Goal: Information Seeking & Learning: Check status

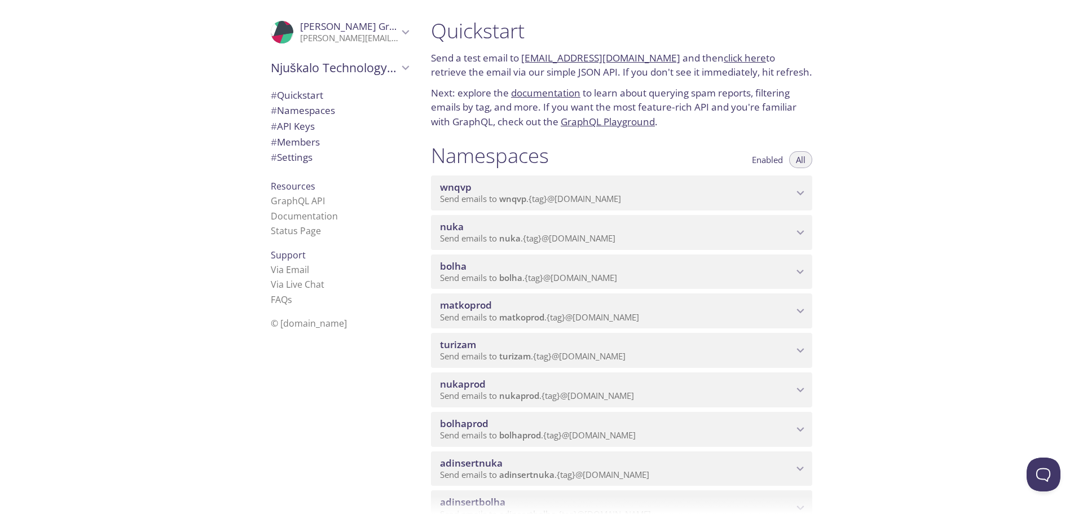
click at [799, 234] on icon "nuka namespace" at bounding box center [800, 232] width 15 height 15
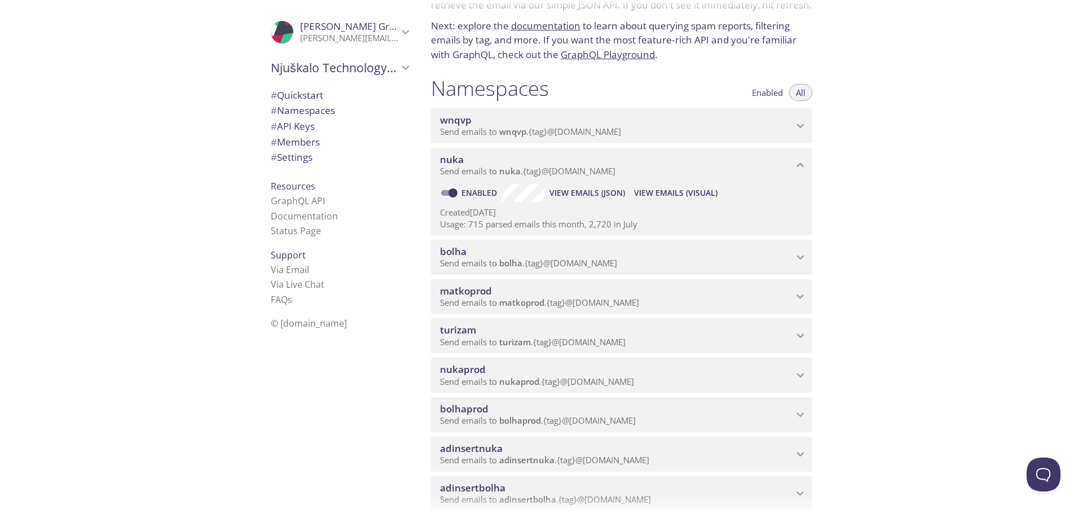
scroll to position [94, 0]
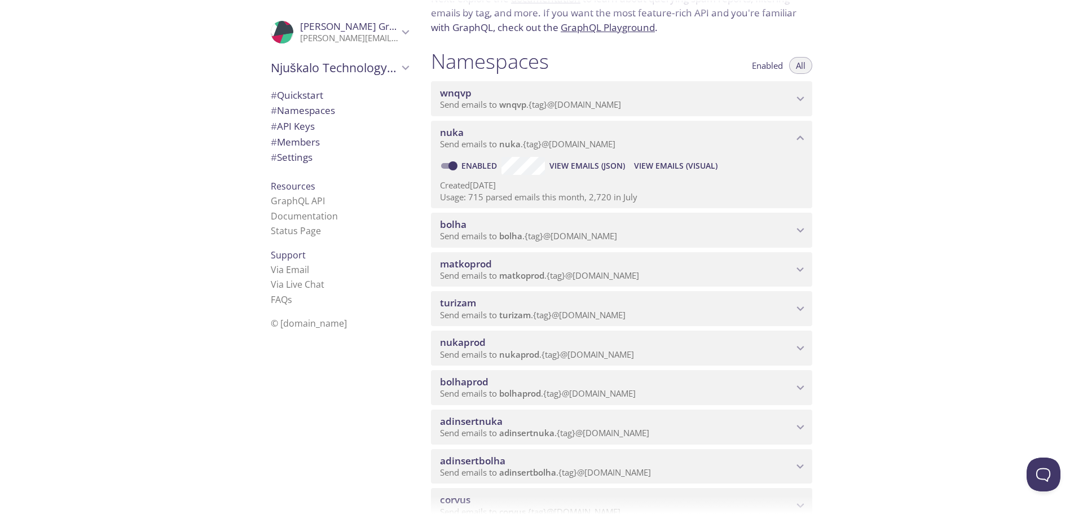
click at [725, 424] on span "adinsertnuka" at bounding box center [616, 421] width 353 height 12
click at [661, 451] on span "View Emails (Visual)" at bounding box center [675, 455] width 83 height 14
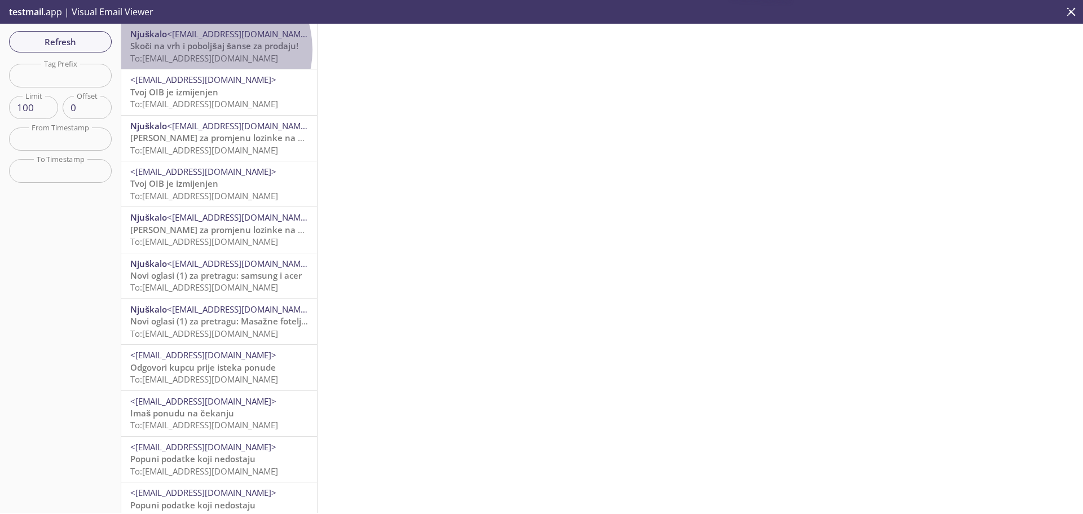
click at [211, 50] on span "Skoči na vrh i poboljšaj šanse za prodaju!" at bounding box center [214, 45] width 168 height 11
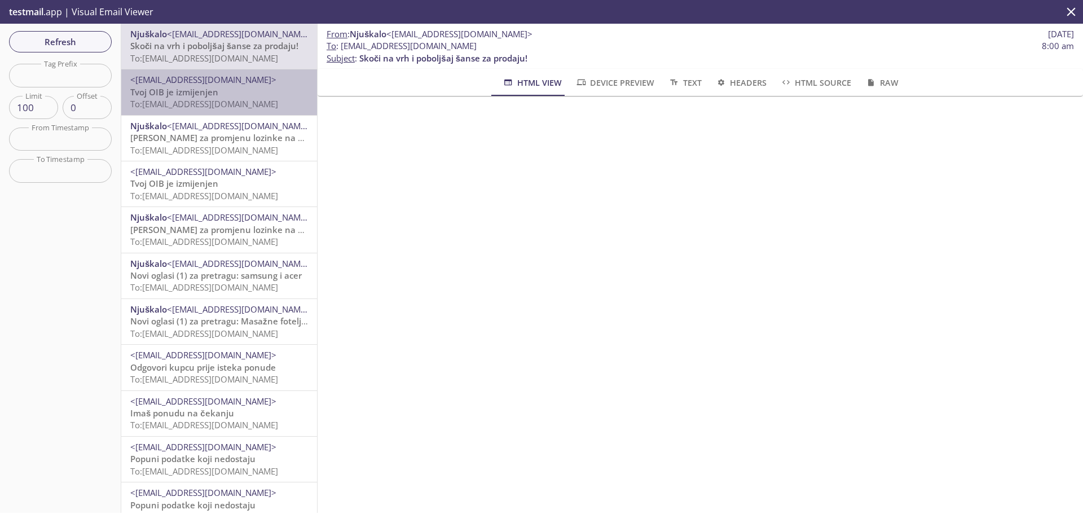
click at [221, 90] on p "Tvoj OIB je izmijenjen To: [EMAIL_ADDRESS][DOMAIN_NAME]" at bounding box center [219, 98] width 178 height 24
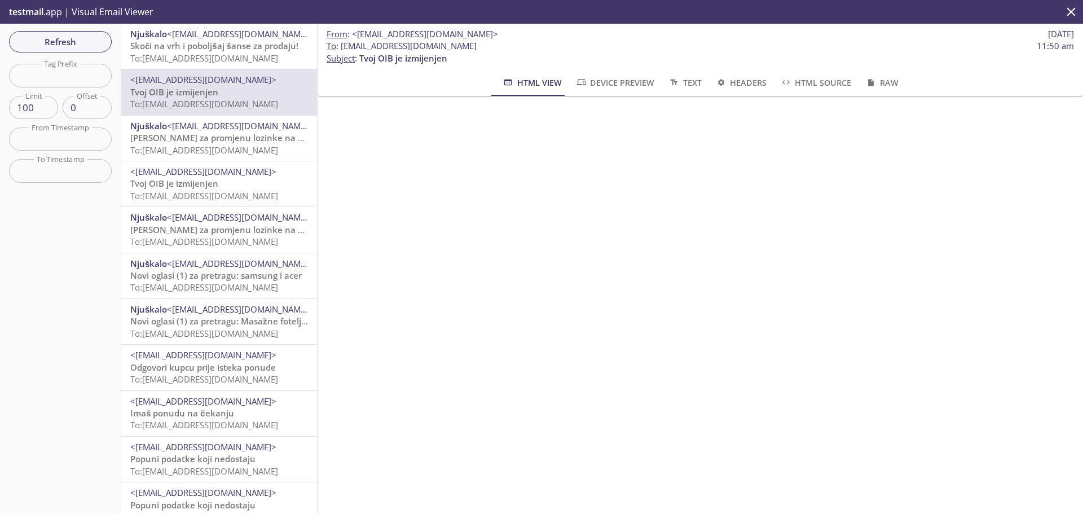
click at [162, 117] on div "Njuškalo <[EMAIL_ADDRESS][DOMAIN_NAME]> [PERSON_NAME] za promjenu lozinke na Nj…" at bounding box center [219, 138] width 196 height 45
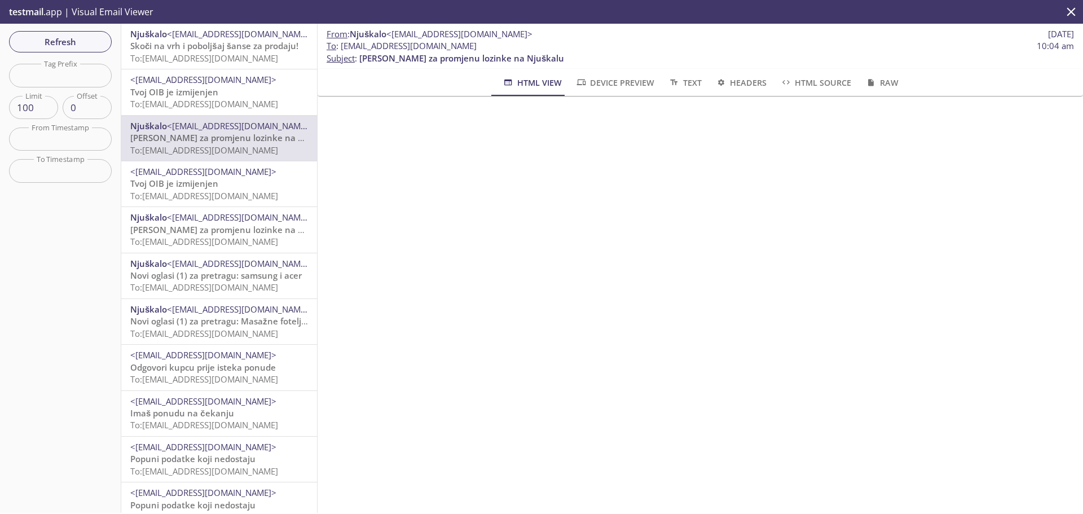
click at [253, 181] on p "Tvoj OIB je izmijenjen To: [EMAIL_ADDRESS][DOMAIN_NAME]" at bounding box center [219, 190] width 178 height 24
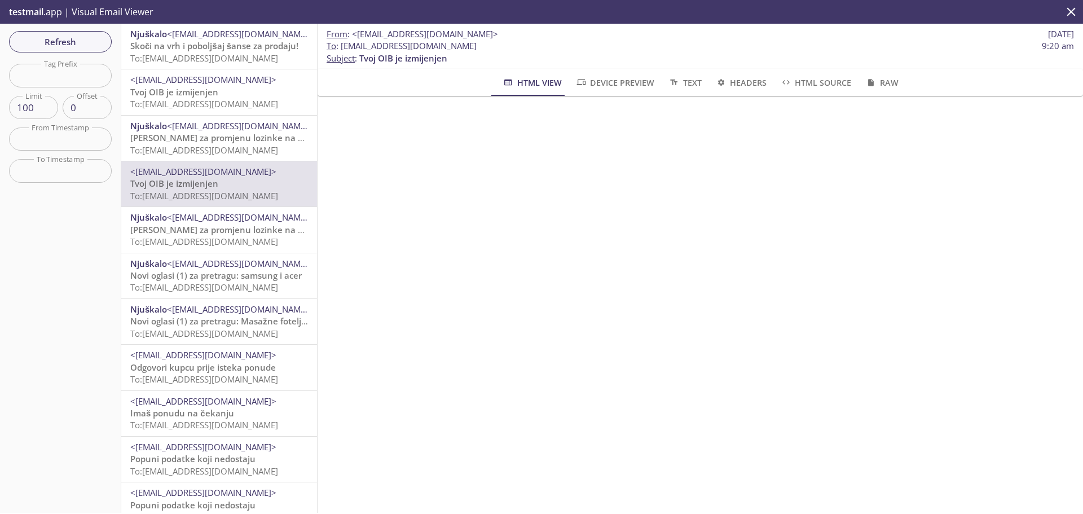
click at [241, 270] on span "Novi oglasi (1) za pretragu: samsung i acer" at bounding box center [215, 275] width 171 height 11
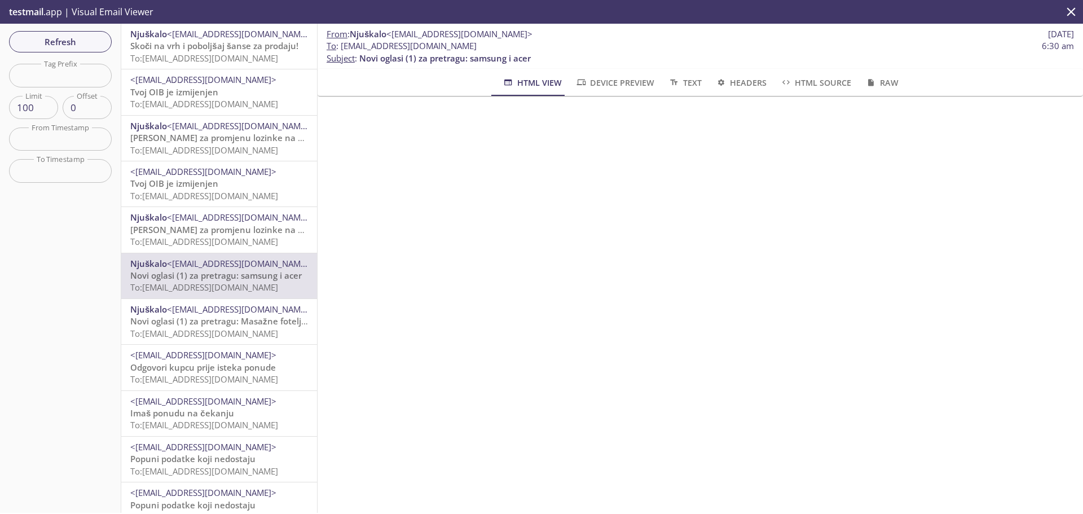
click at [197, 362] on span "Odgovori kupcu prije isteka ponude" at bounding box center [203, 367] width 146 height 11
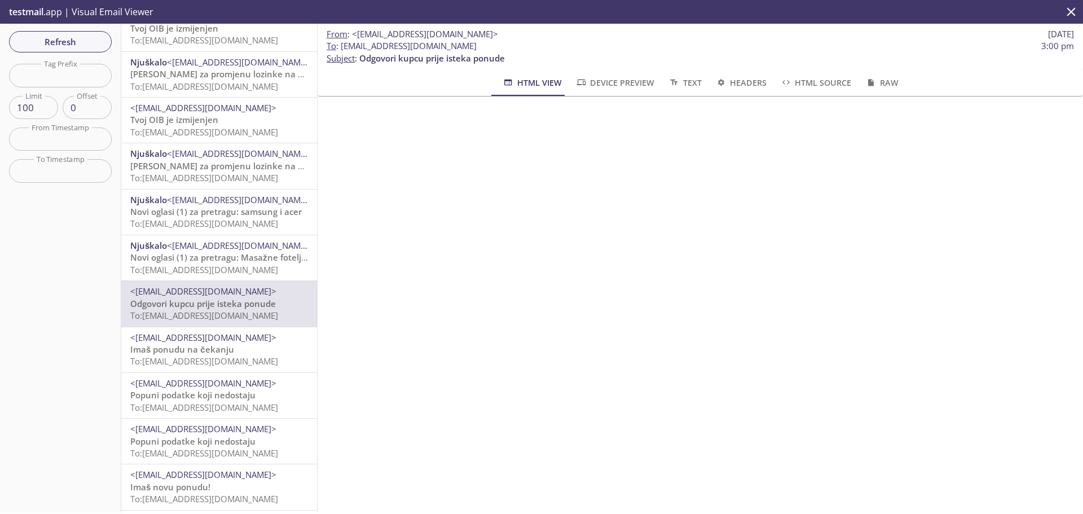
scroll to position [161, 0]
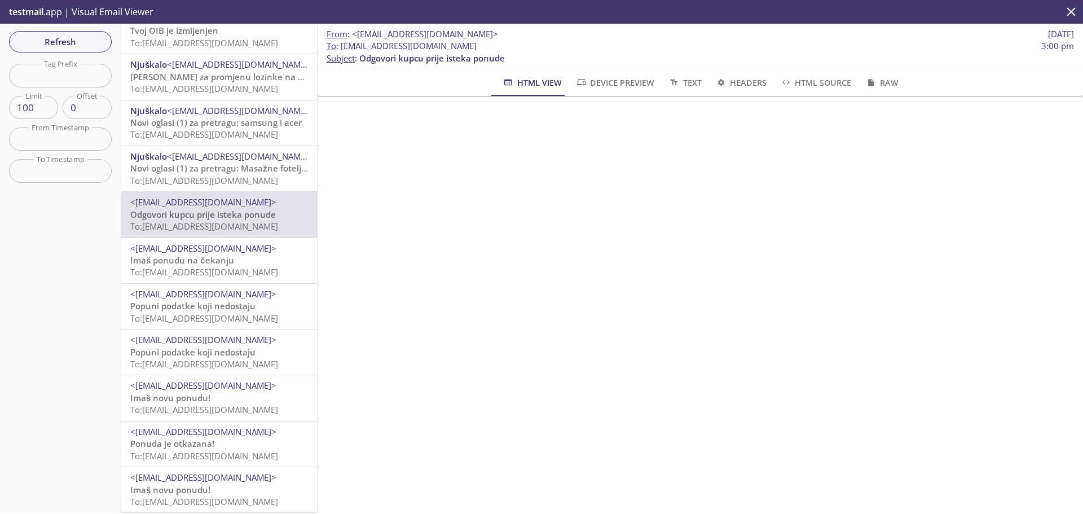
click at [217, 380] on span "<[EMAIL_ADDRESS][DOMAIN_NAME]>" at bounding box center [203, 385] width 146 height 11
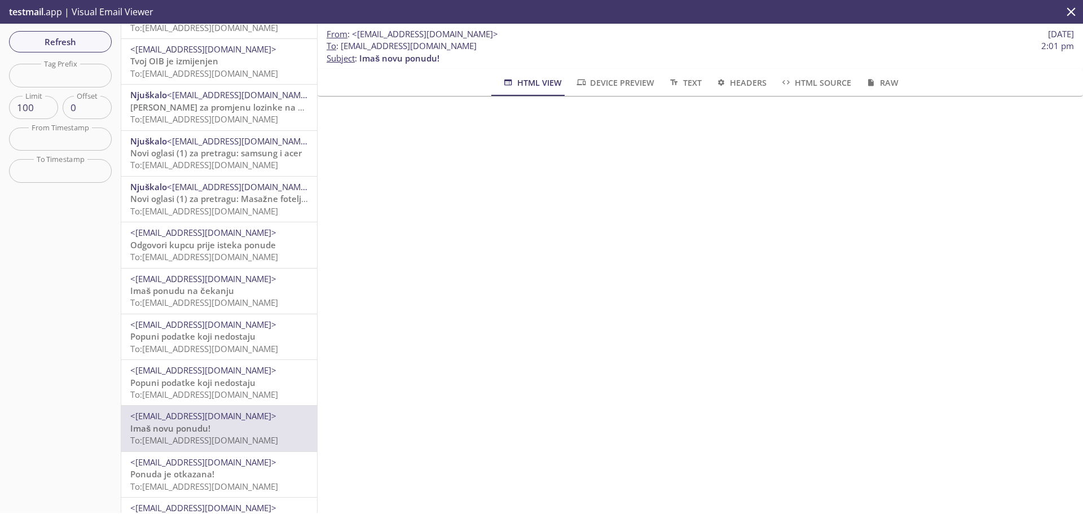
scroll to position [161, 0]
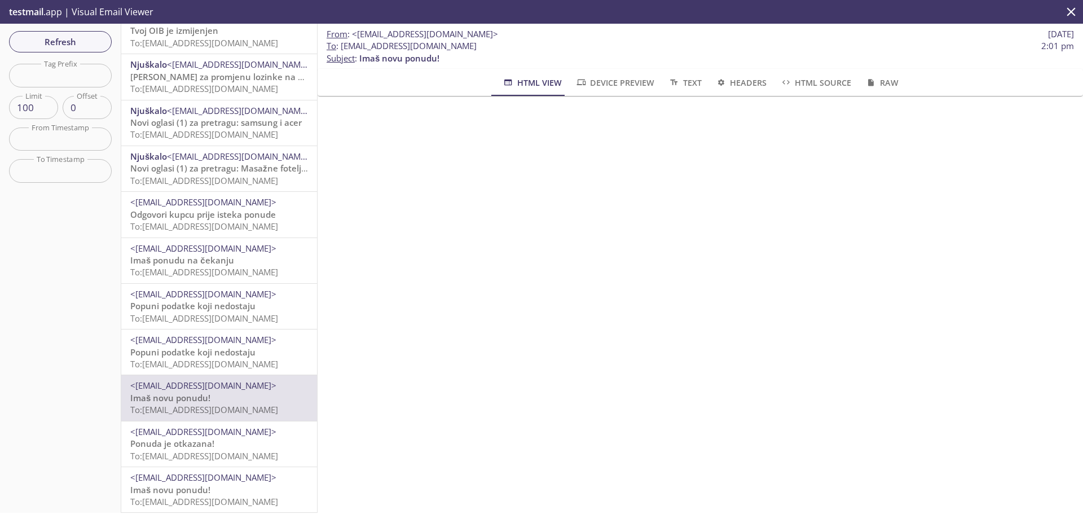
click at [249, 484] on p "Imaš novu ponudu! To: [EMAIL_ADDRESS][DOMAIN_NAME]" at bounding box center [219, 496] width 178 height 24
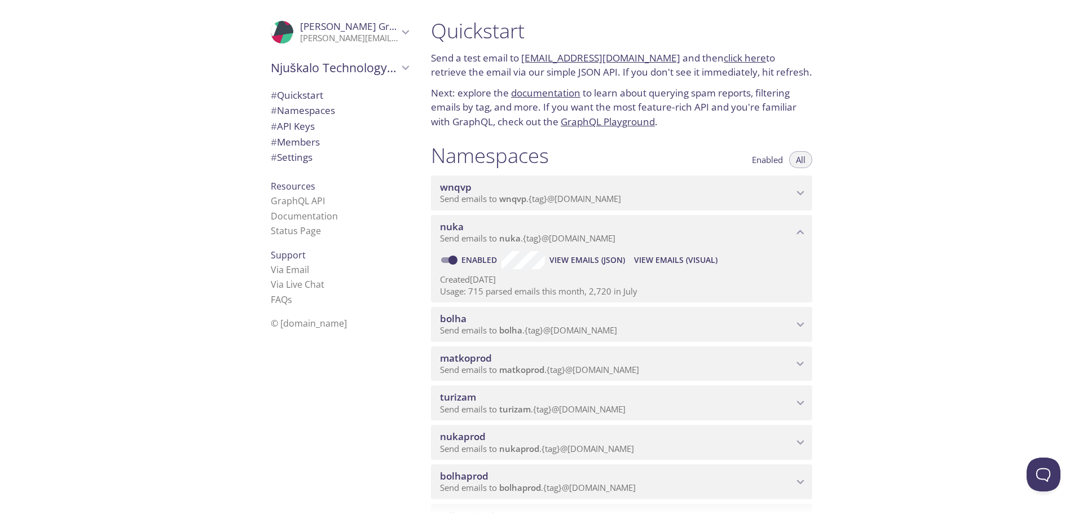
click at [792, 230] on span "nuka" at bounding box center [616, 227] width 353 height 12
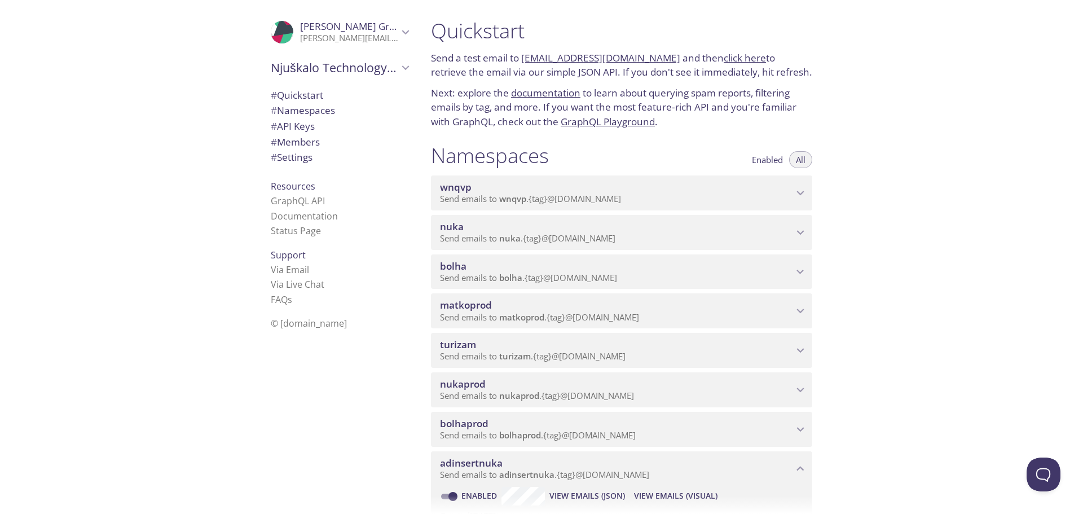
click at [796, 232] on icon "nuka namespace" at bounding box center [800, 232] width 15 height 15
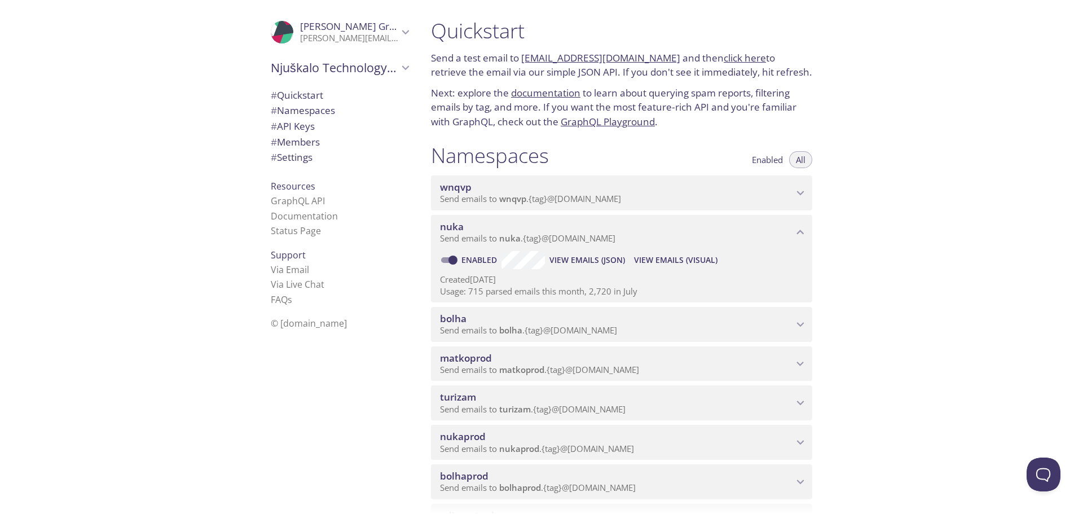
click at [683, 261] on span "View Emails (Visual)" at bounding box center [675, 260] width 83 height 14
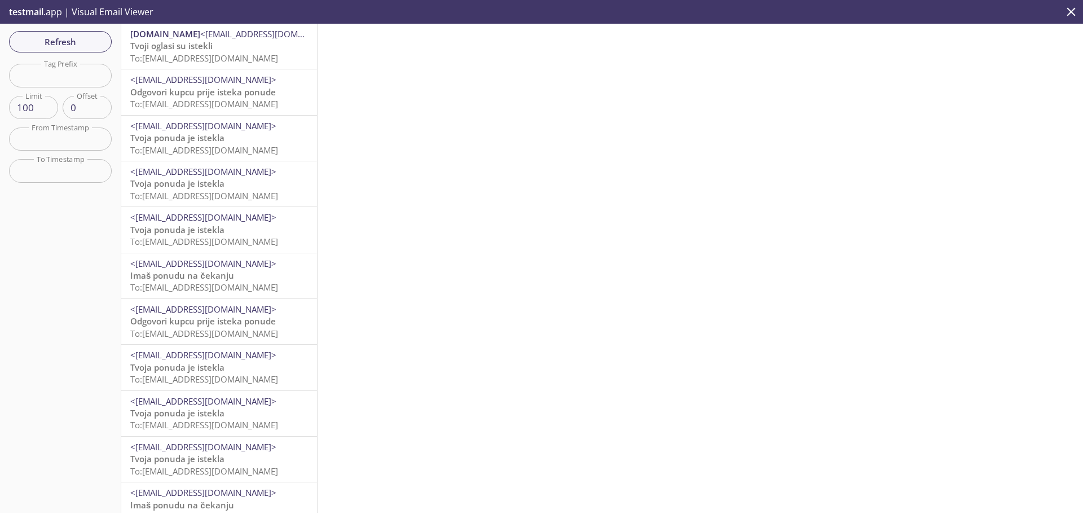
click at [214, 56] on span "To: [EMAIL_ADDRESS][DOMAIN_NAME]" at bounding box center [204, 57] width 148 height 11
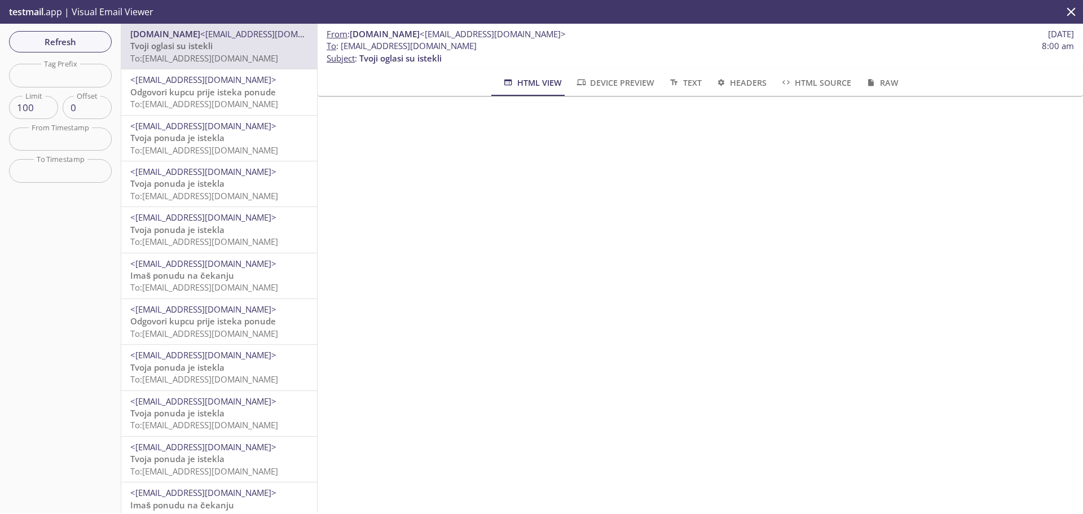
click at [183, 85] on span "<[EMAIL_ADDRESS][DOMAIN_NAME]>" at bounding box center [203, 79] width 146 height 11
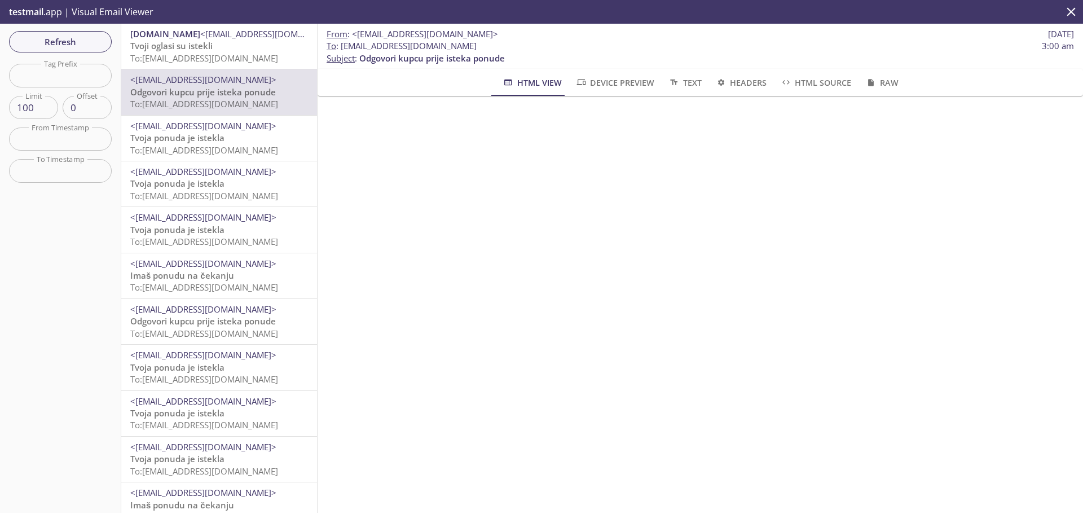
click at [171, 117] on div "<[EMAIL_ADDRESS][DOMAIN_NAME]> Tvoja ponuda je istekla To: [EMAIL_ADDRESS][DOMA…" at bounding box center [219, 138] width 196 height 45
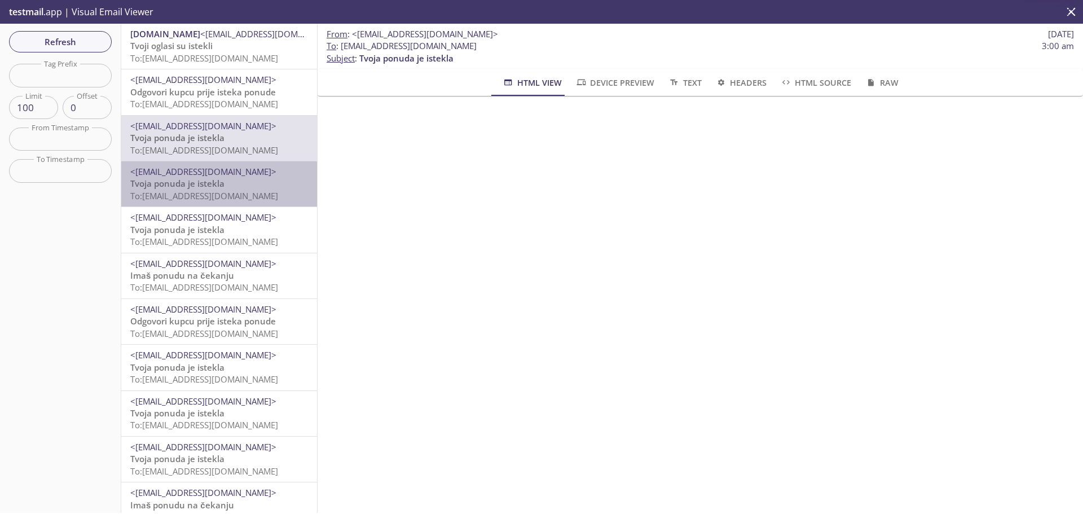
click at [263, 174] on span "<[EMAIL_ADDRESS][DOMAIN_NAME]>" at bounding box center [219, 172] width 178 height 12
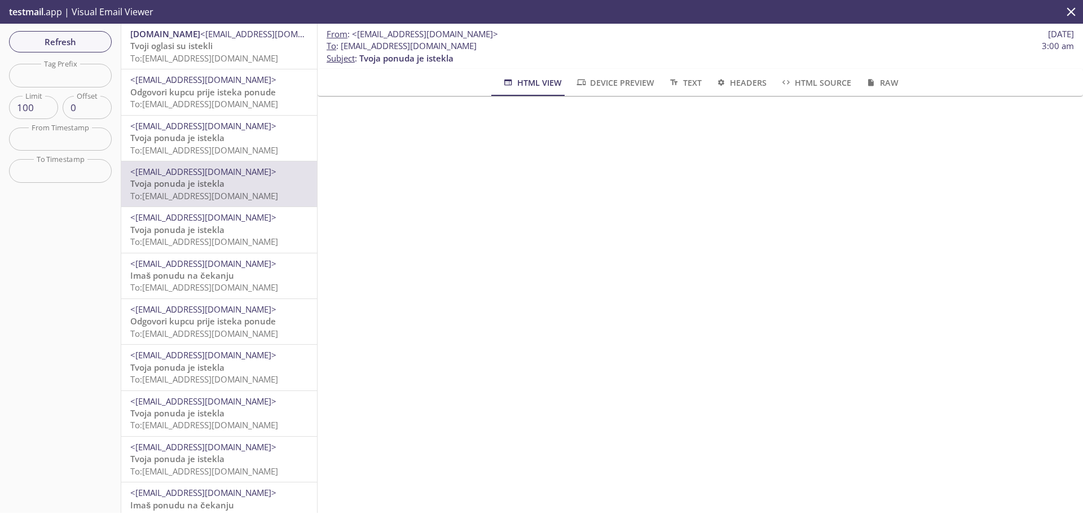
click at [247, 228] on p "Tvoja ponuda je istekla To: [EMAIL_ADDRESS][DOMAIN_NAME]" at bounding box center [219, 236] width 178 height 24
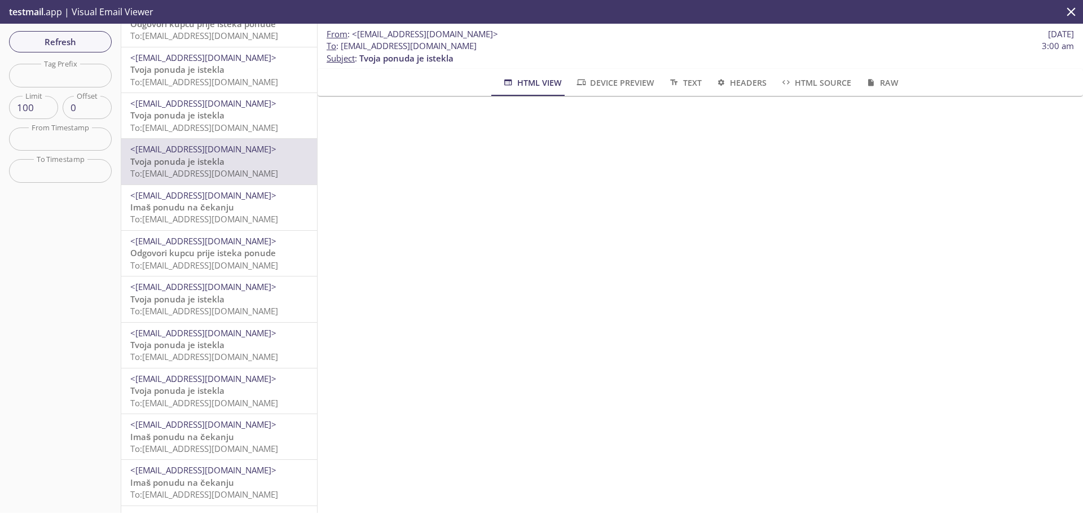
scroll to position [94, 0]
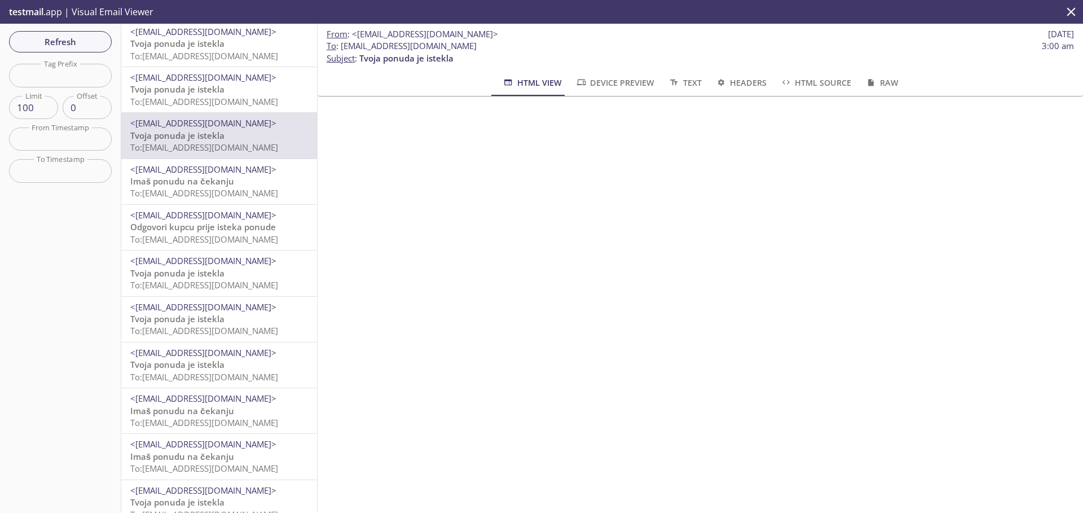
click at [230, 184] on span "Imaš ponudu na čekanju" at bounding box center [182, 180] width 104 height 11
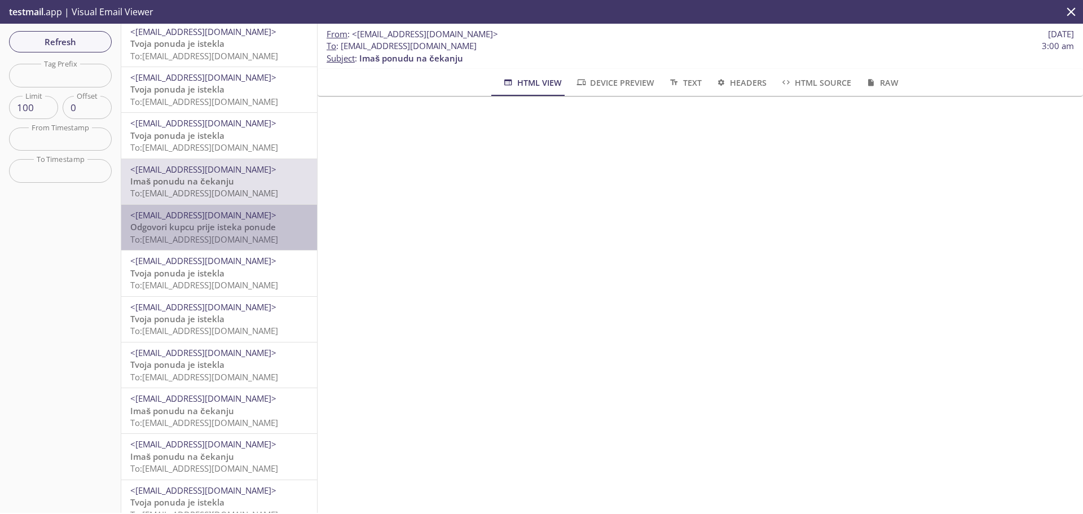
click at [224, 239] on span "To: [EMAIL_ADDRESS][DOMAIN_NAME]" at bounding box center [204, 238] width 148 height 11
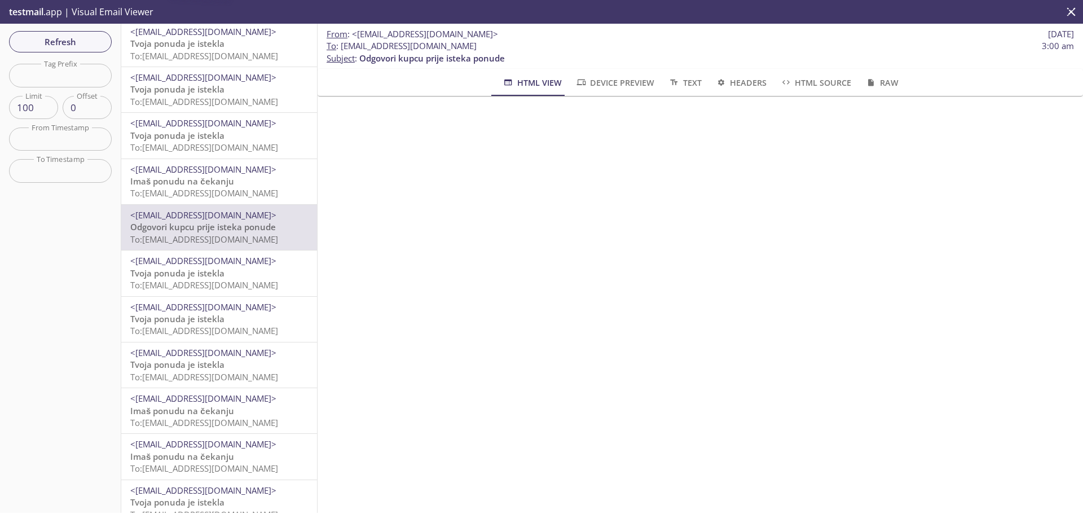
click at [227, 265] on span "<[EMAIL_ADDRESS][DOMAIN_NAME]>" at bounding box center [203, 260] width 146 height 11
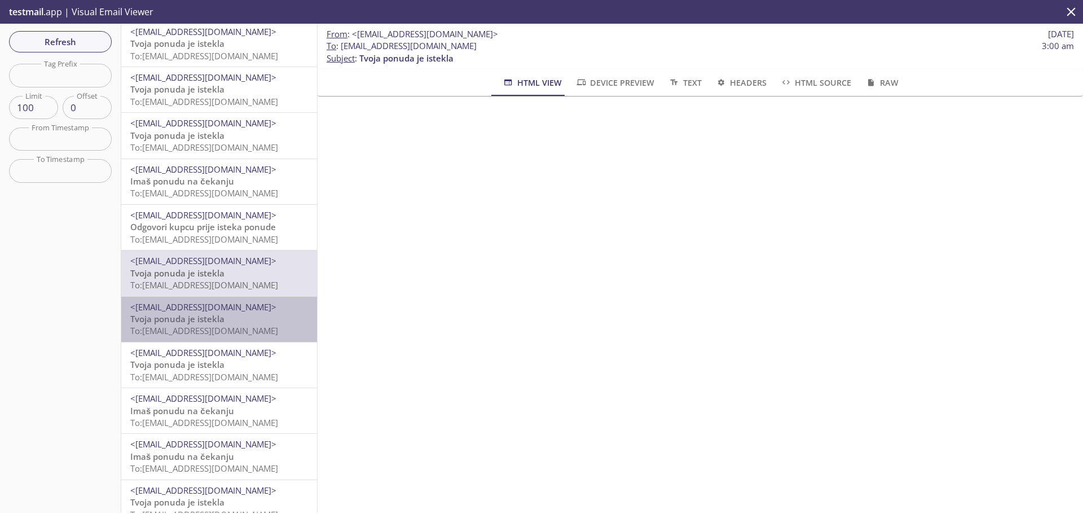
click at [226, 307] on span "<[EMAIL_ADDRESS][DOMAIN_NAME]>" at bounding box center [203, 306] width 146 height 11
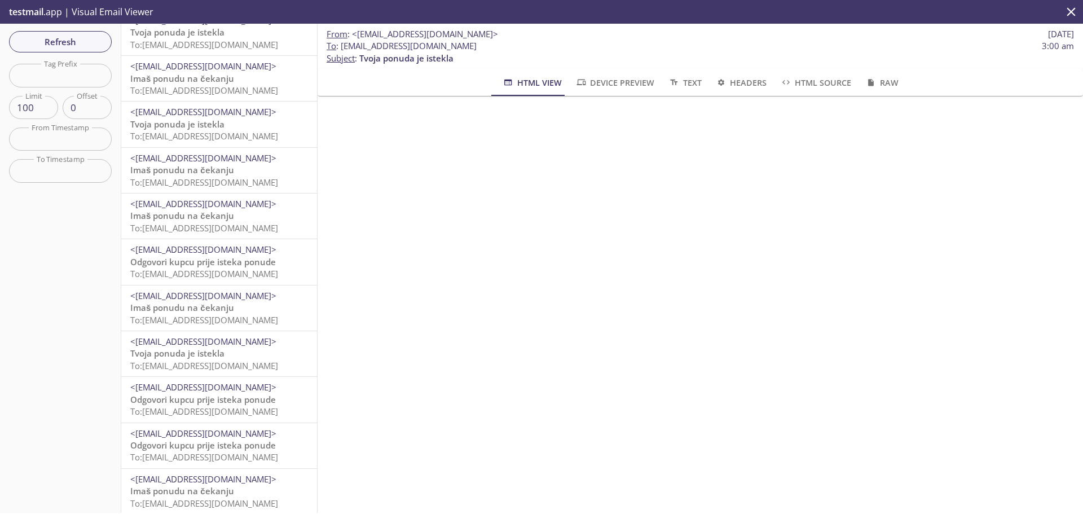
scroll to position [658, 0]
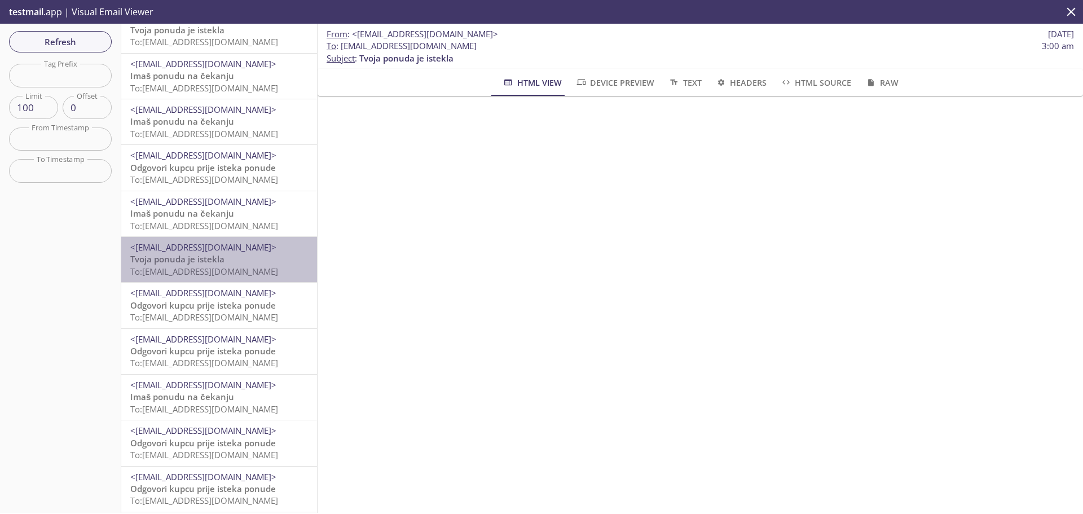
click at [227, 256] on p "Tvoja ponuda je istekla To: [EMAIL_ADDRESS][DOMAIN_NAME]" at bounding box center [219, 265] width 178 height 24
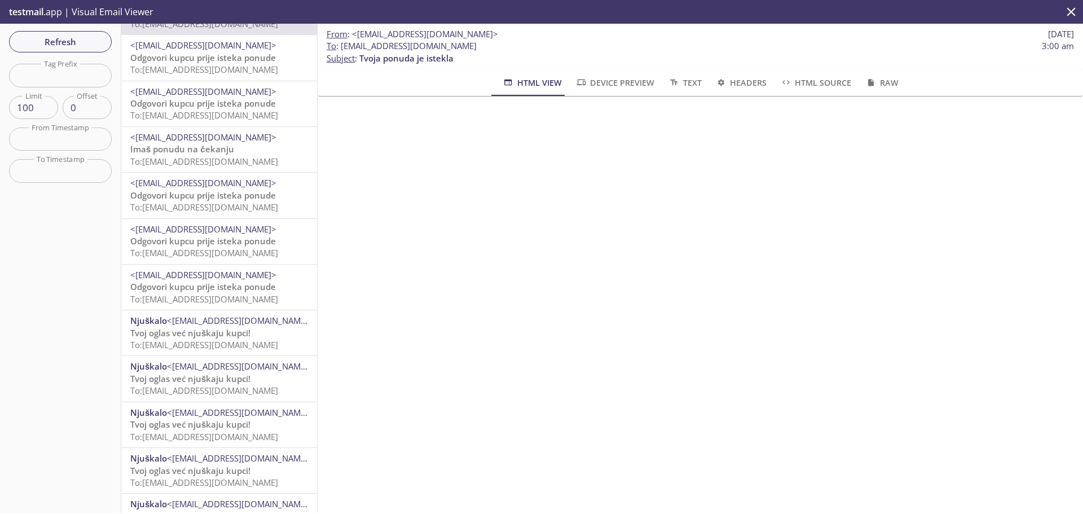
scroll to position [940, 0]
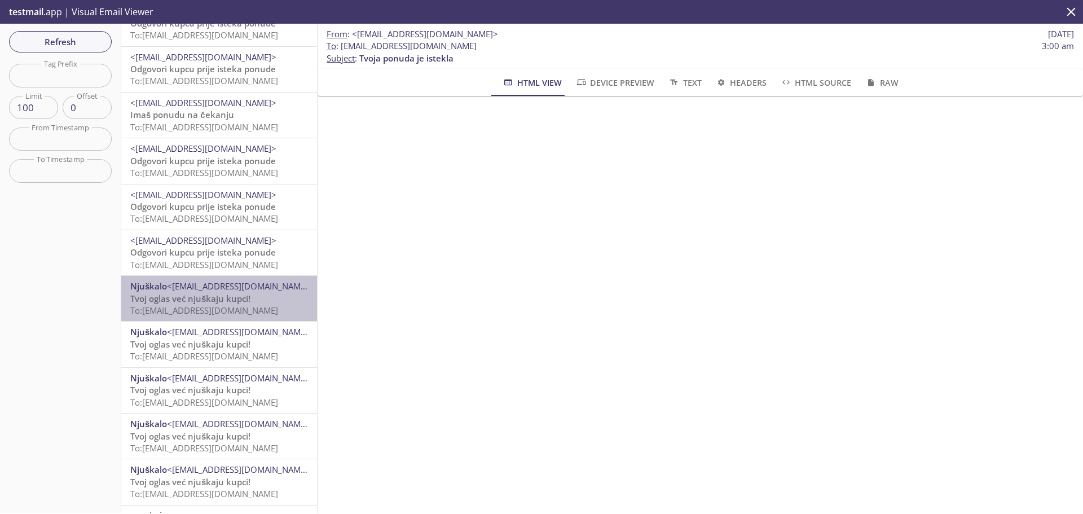
click at [227, 289] on span "<[EMAIL_ADDRESS][DOMAIN_NAME]>" at bounding box center [240, 285] width 146 height 11
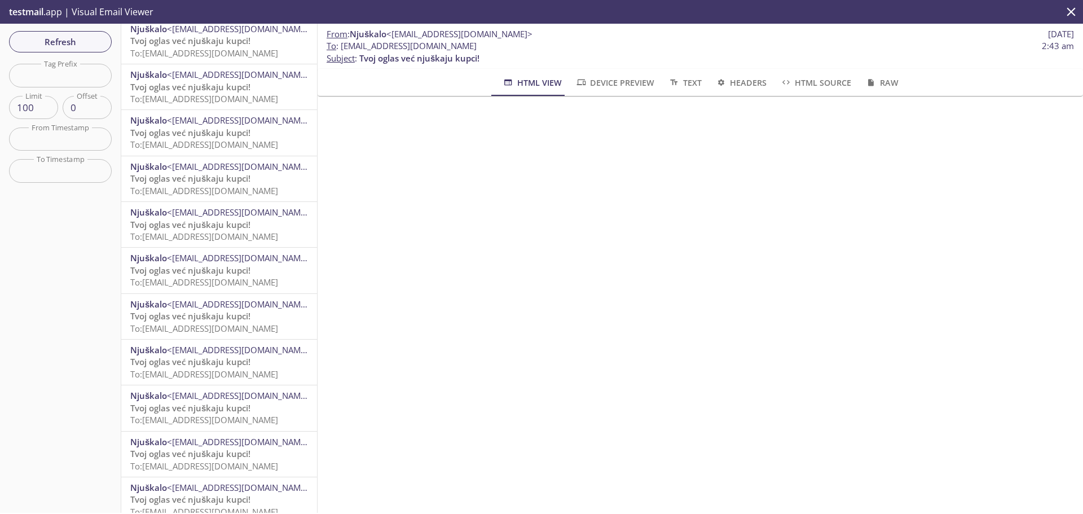
scroll to position [4127, 0]
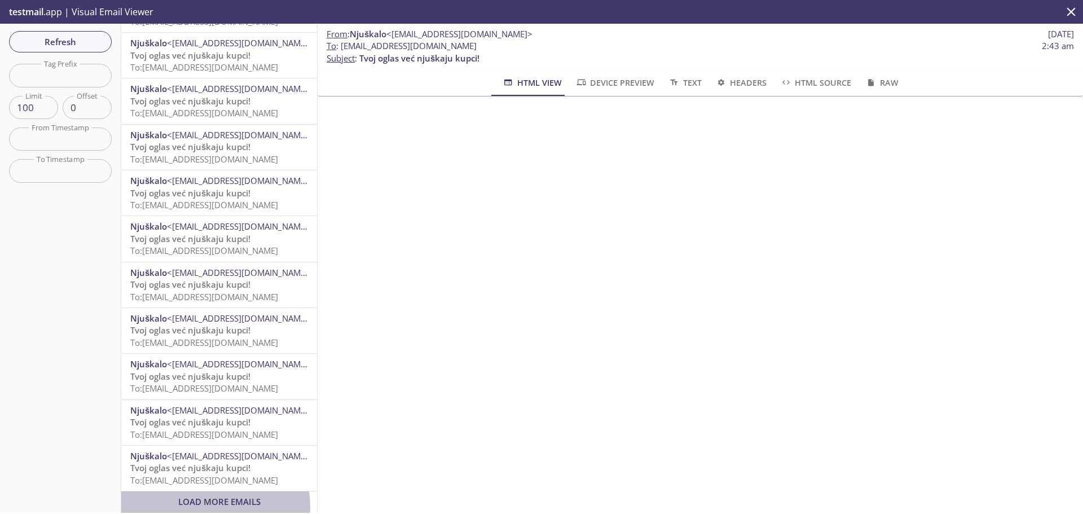
click at [211, 498] on span "Load More Emails" at bounding box center [219, 501] width 82 height 11
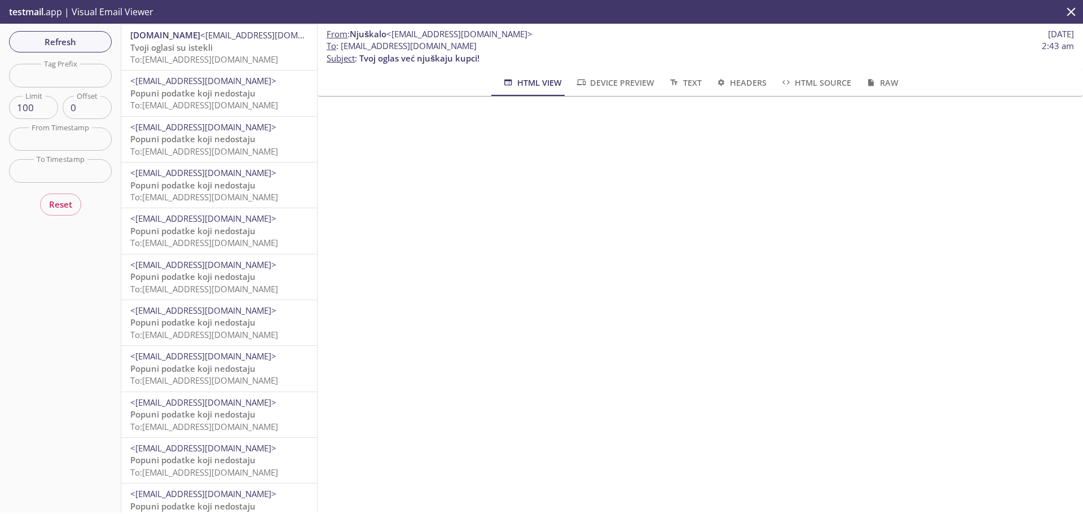
scroll to position [658, 0]
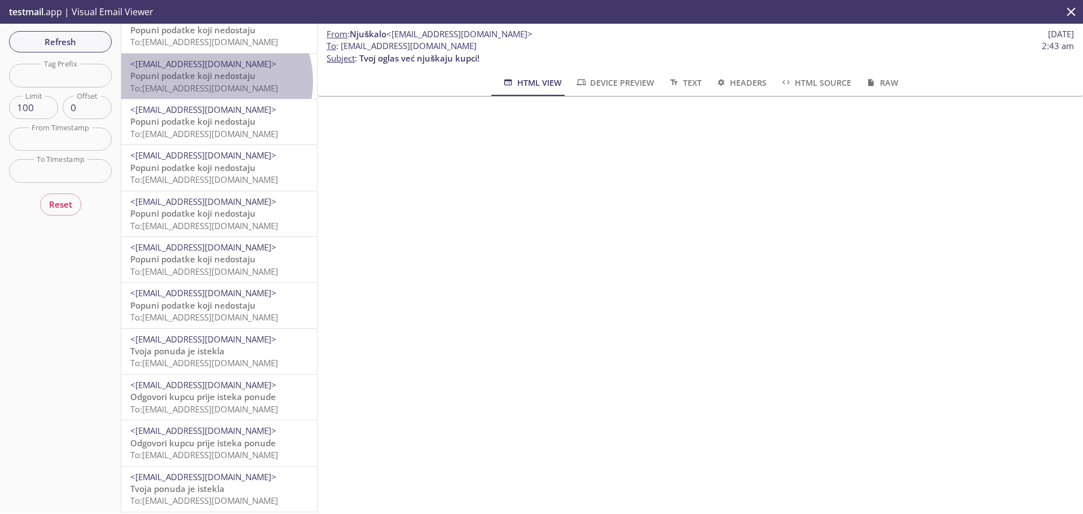
click at [213, 82] on span "To: [EMAIL_ADDRESS][DOMAIN_NAME]" at bounding box center [204, 87] width 148 height 11
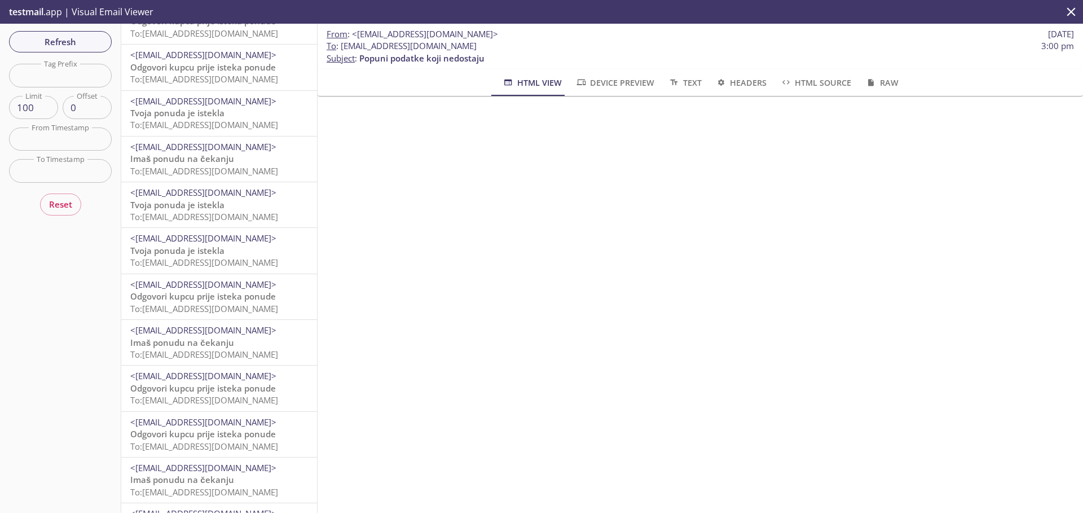
scroll to position [1410, 0]
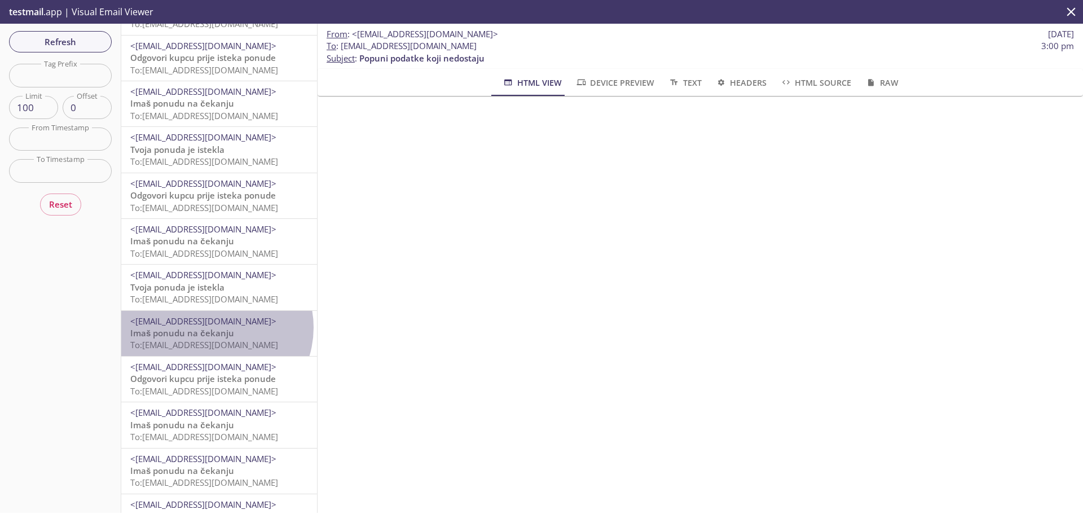
click at [214, 328] on span "Imaš ponudu na čekanju" at bounding box center [182, 332] width 104 height 11
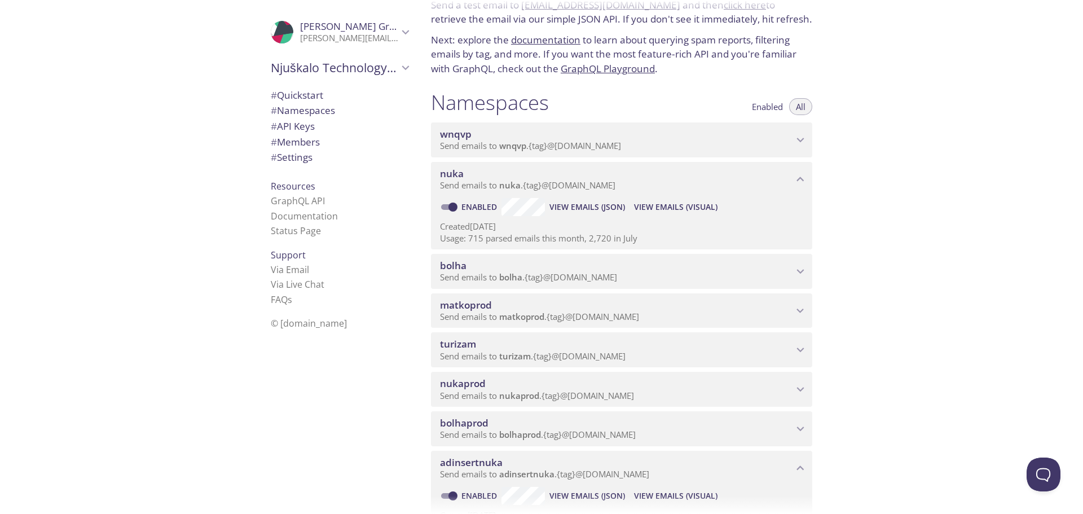
scroll to position [94, 0]
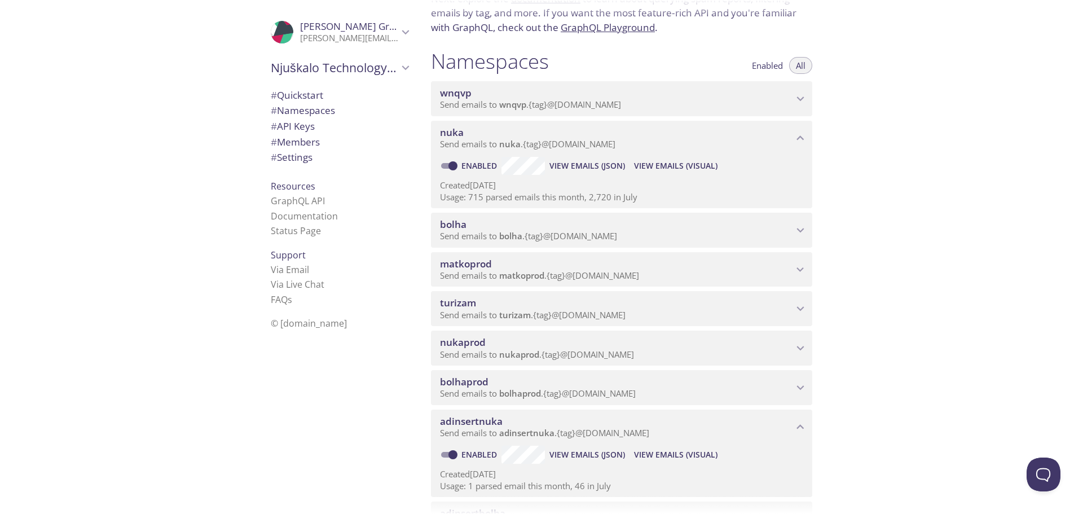
click at [804, 341] on icon "nukaprod namespace" at bounding box center [800, 348] width 15 height 15
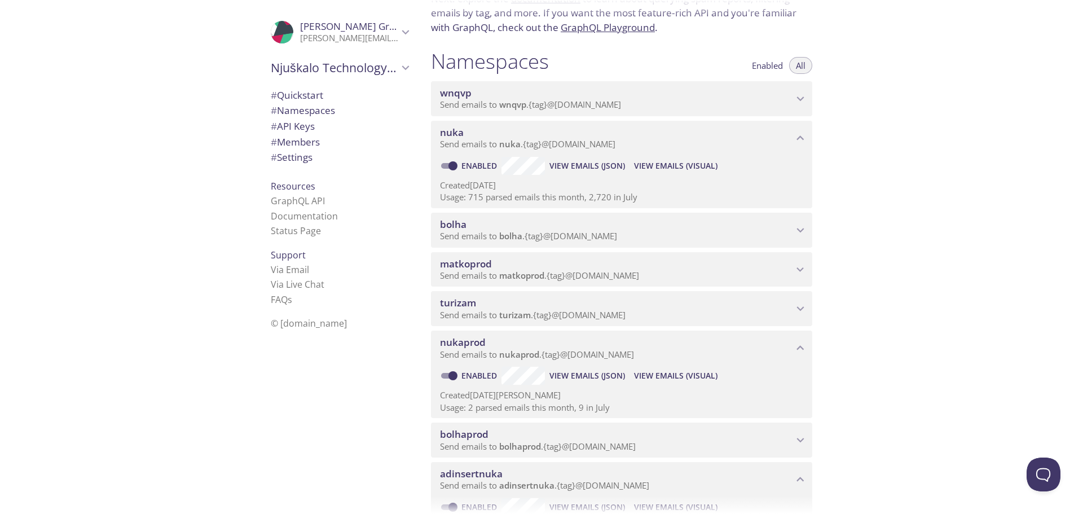
click at [662, 380] on span "View Emails (Visual)" at bounding box center [675, 376] width 83 height 14
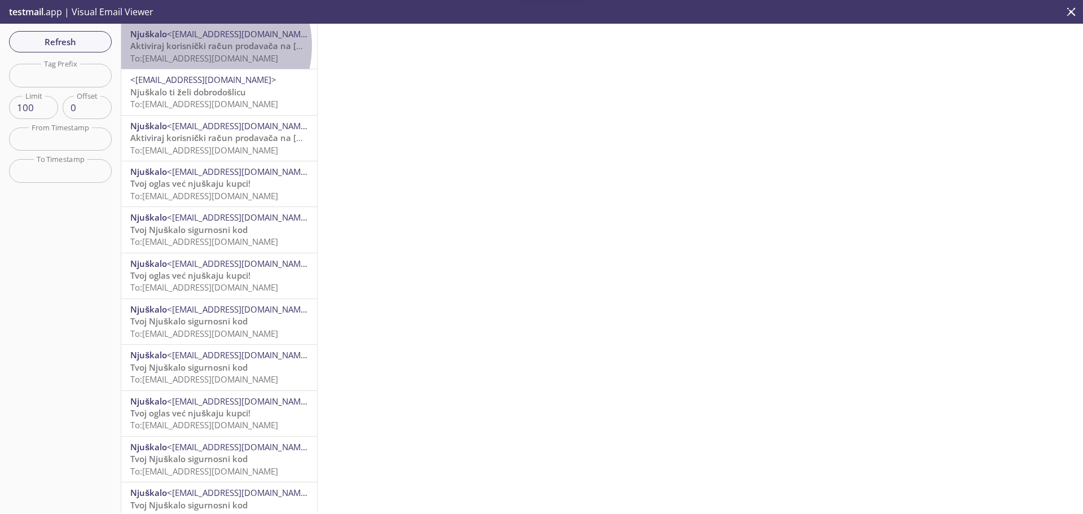
click at [203, 46] on span "Aktiviraj korisnički račun prodavača na [GEOGRAPHIC_DATA]" at bounding box center [254, 45] width 249 height 11
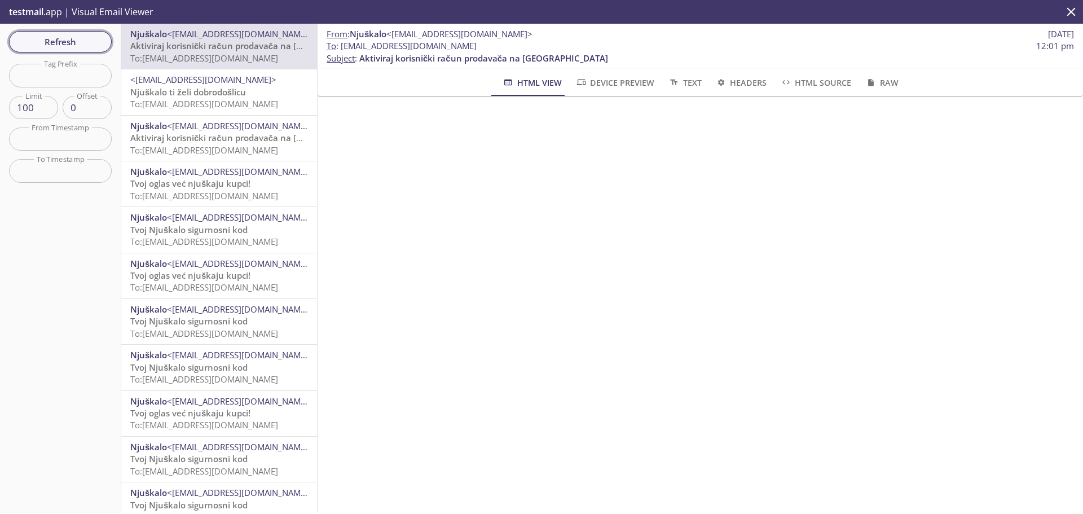
click at [64, 37] on span "Refresh" at bounding box center [60, 41] width 85 height 15
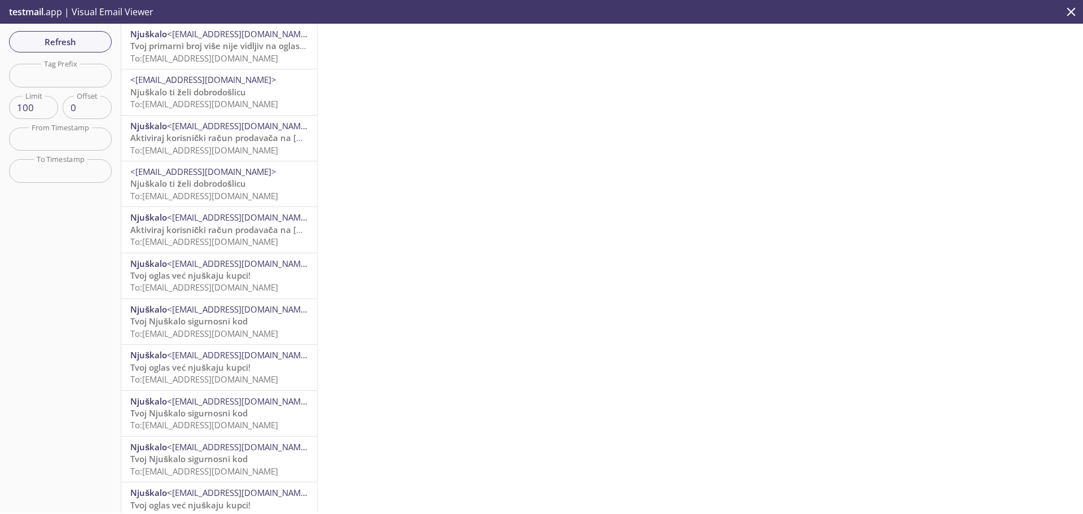
click at [207, 58] on span "To: [EMAIL_ADDRESS][DOMAIN_NAME]" at bounding box center [204, 57] width 148 height 11
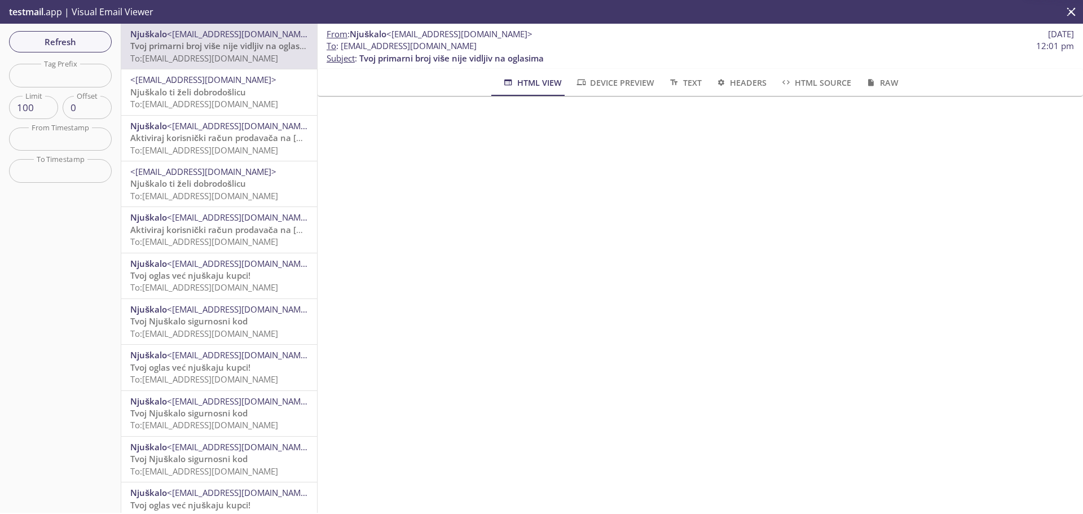
click at [211, 105] on span "To: [EMAIL_ADDRESS][DOMAIN_NAME]" at bounding box center [204, 103] width 148 height 11
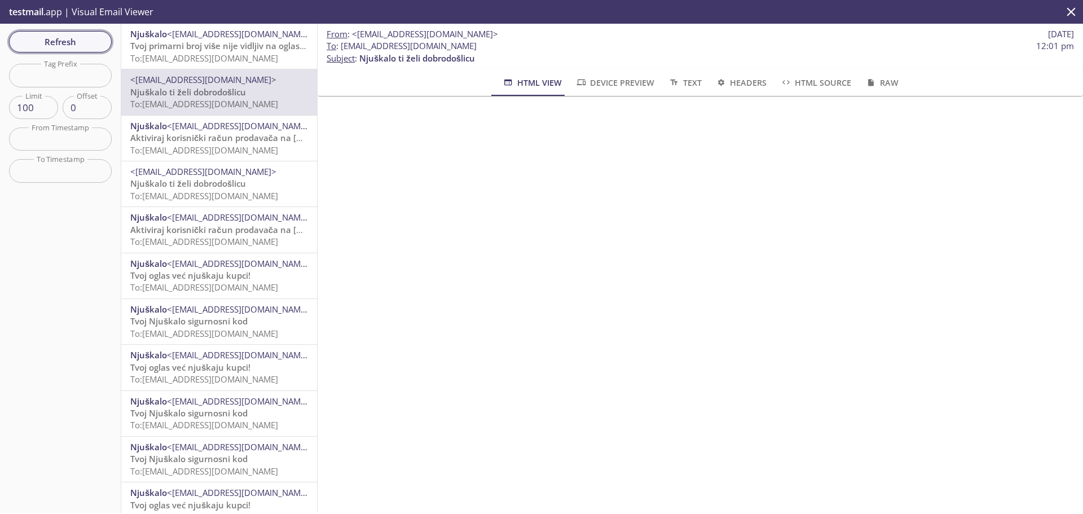
click at [87, 51] on button "Refresh" at bounding box center [60, 41] width 103 height 21
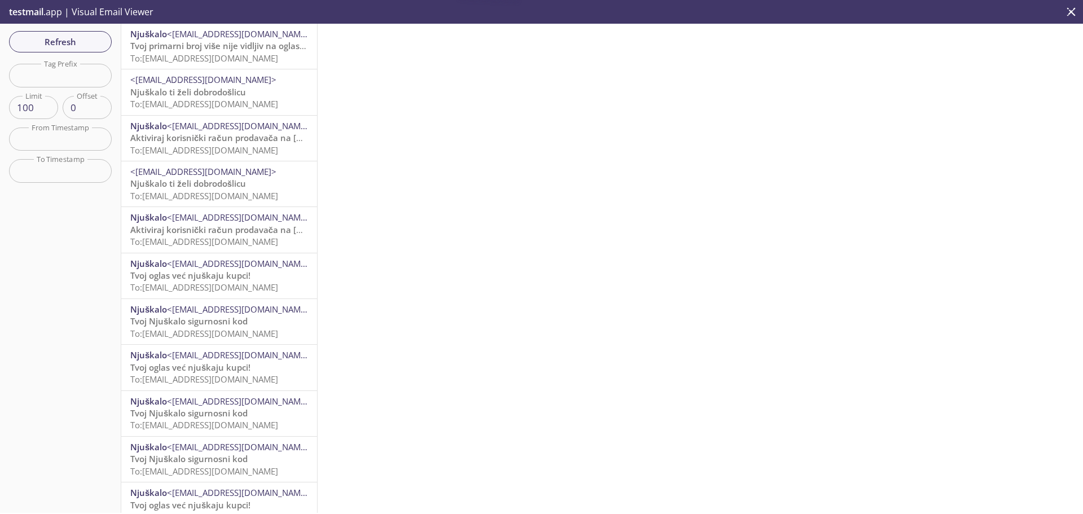
click at [191, 54] on span "To: [EMAIL_ADDRESS][DOMAIN_NAME]" at bounding box center [204, 57] width 148 height 11
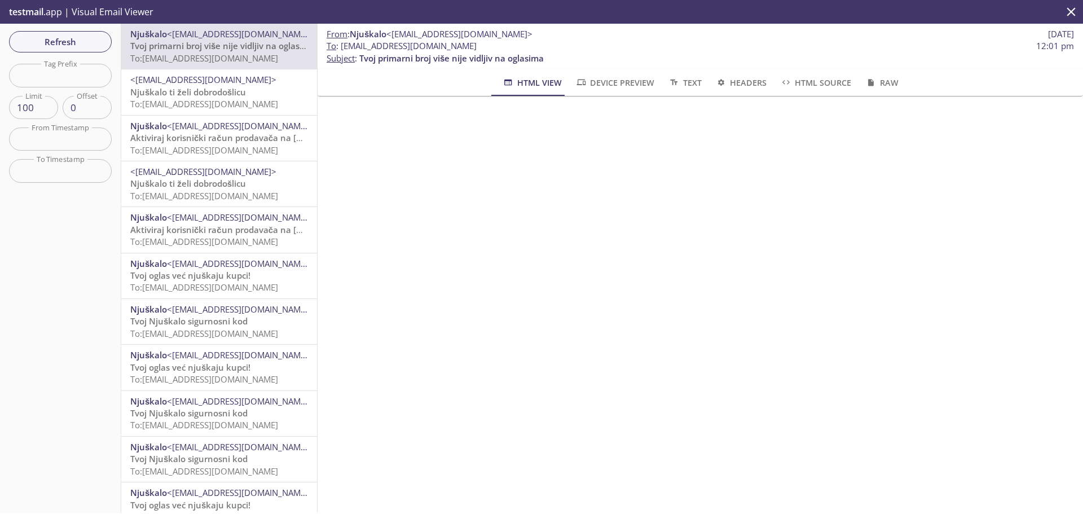
click at [256, 94] on p "Njuškalo ti želi dobrodošlicu To: [EMAIL_ADDRESS][DOMAIN_NAME]" at bounding box center [219, 98] width 178 height 24
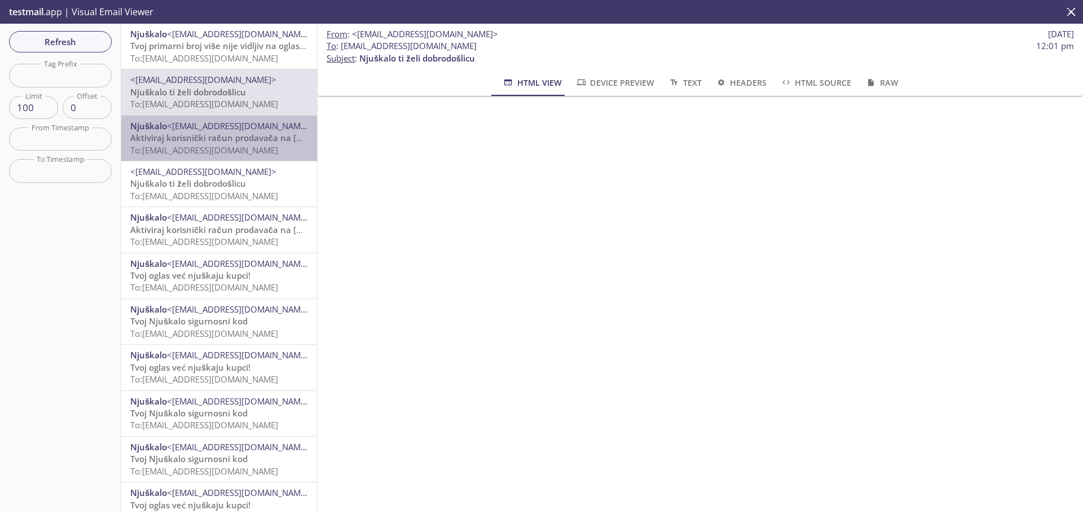
click at [245, 135] on span "Aktiviraj korisnički račun prodavača na [GEOGRAPHIC_DATA]" at bounding box center [254, 137] width 249 height 11
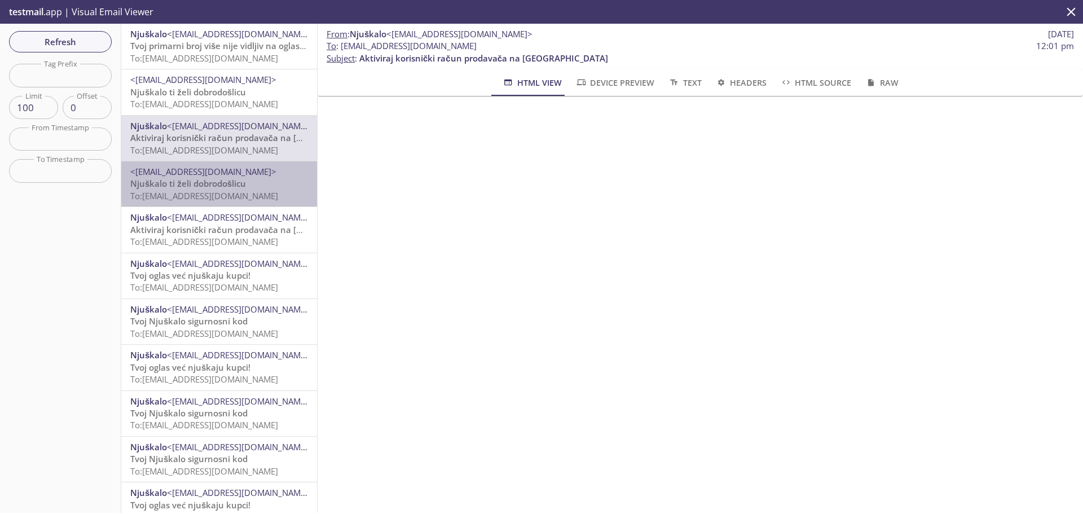
click at [223, 178] on span "Njuškalo ti želi dobrodošlicu" at bounding box center [188, 183] width 116 height 11
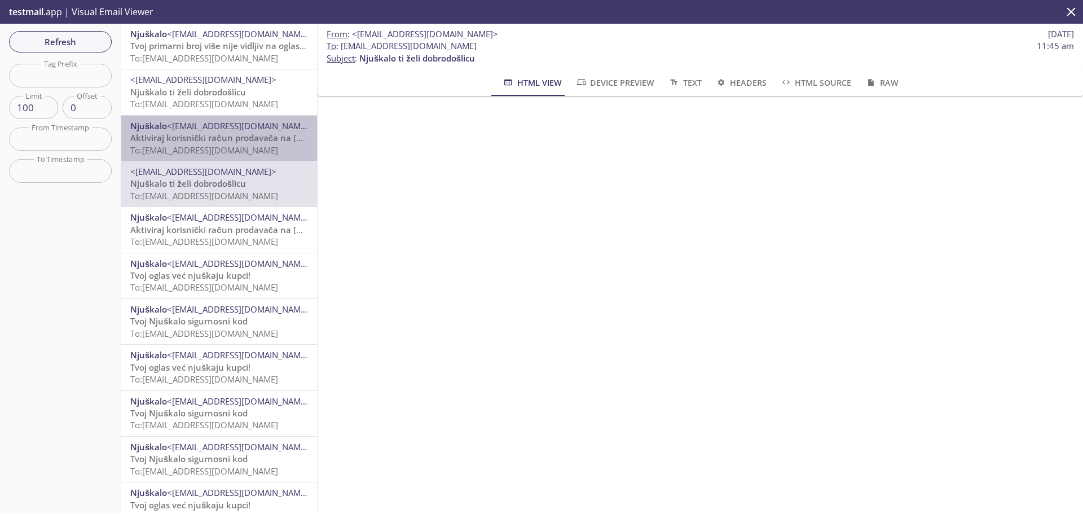
click at [223, 148] on span "To: [EMAIL_ADDRESS][DOMAIN_NAME]" at bounding box center [204, 149] width 148 height 11
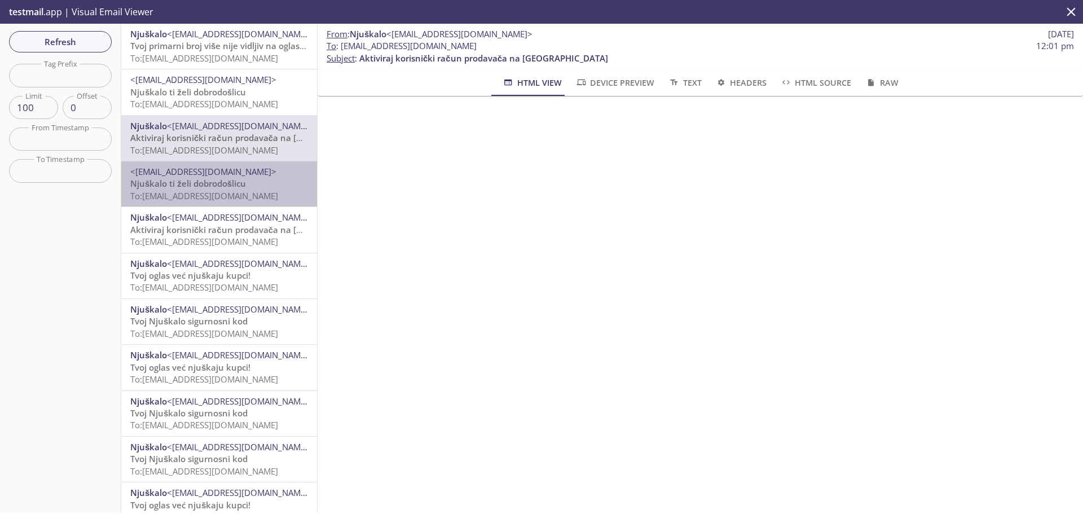
click at [227, 182] on span "Njuškalo ti želi dobrodošlicu" at bounding box center [188, 183] width 116 height 11
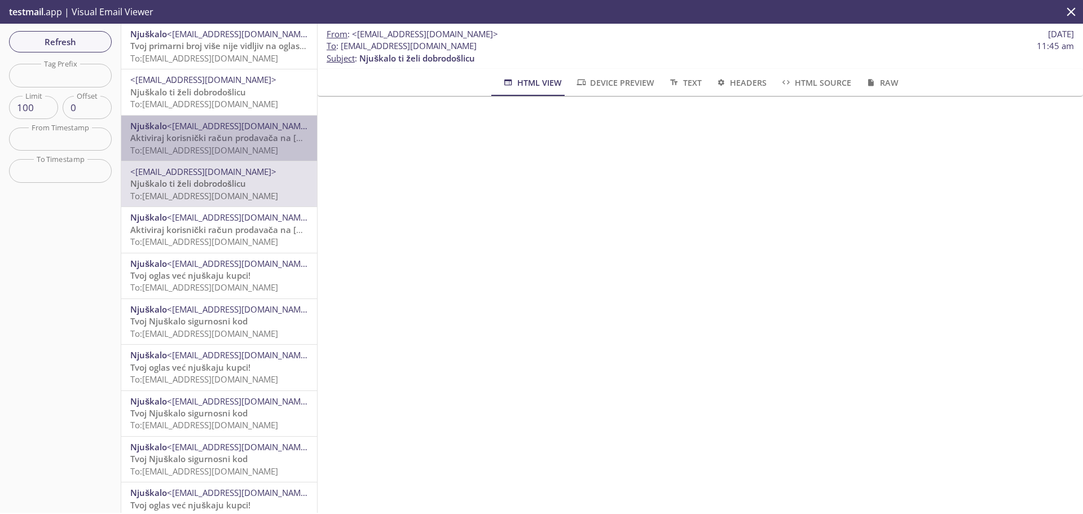
click at [227, 126] on span "<[EMAIL_ADDRESS][DOMAIN_NAME]>" at bounding box center [240, 125] width 146 height 11
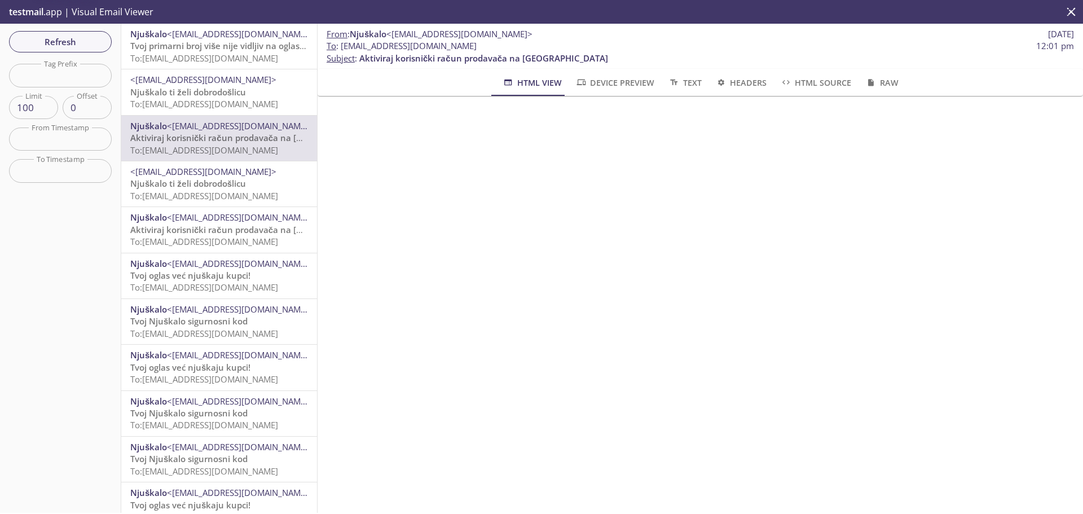
click at [227, 85] on span "<[EMAIL_ADDRESS][DOMAIN_NAME]>" at bounding box center [219, 80] width 178 height 12
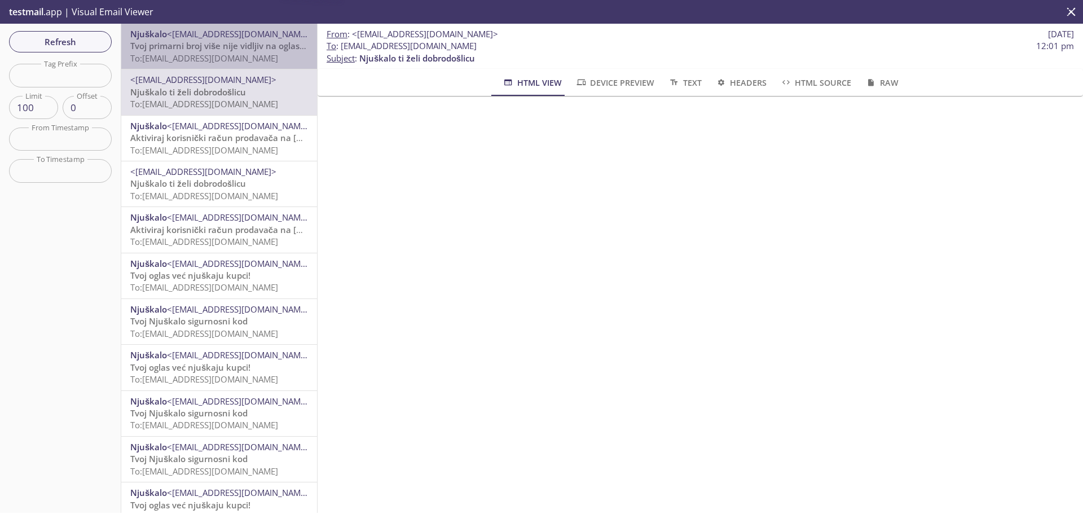
click at [228, 42] on span "Tvoj primarni broj više nije vidljiv na oglasima" at bounding box center [222, 45] width 184 height 11
